Goal: Information Seeking & Learning: Check status

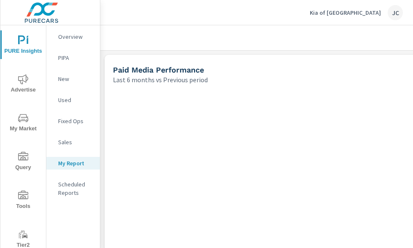
scroll to position [2346, 640]
